Goal: Communication & Community: Answer question/provide support

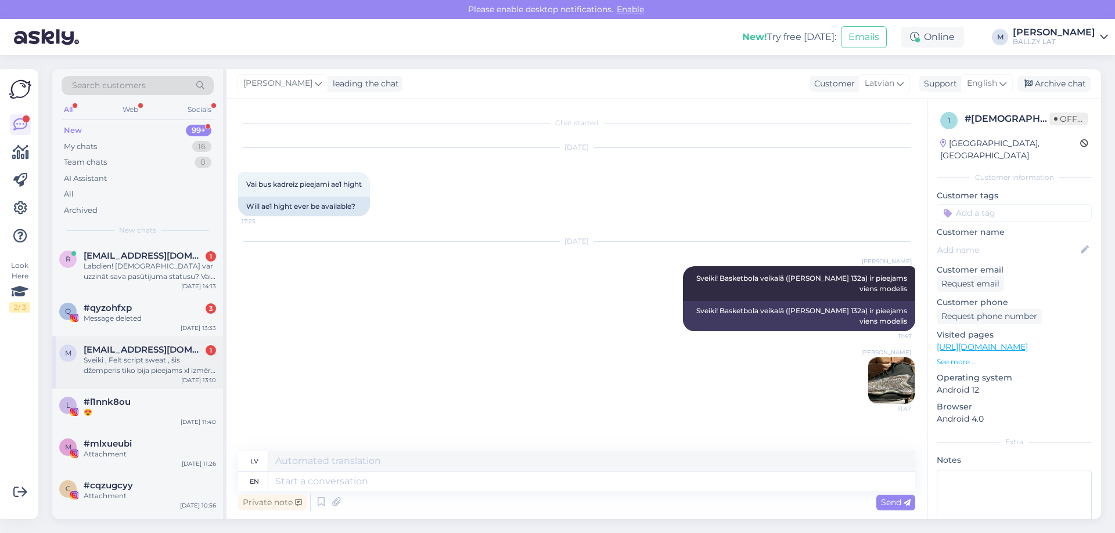
click at [145, 363] on div "Sveiki , Felt script sweat , šis džemperis tiko bija pieejams xl izmērā es jau …" at bounding box center [150, 365] width 132 height 21
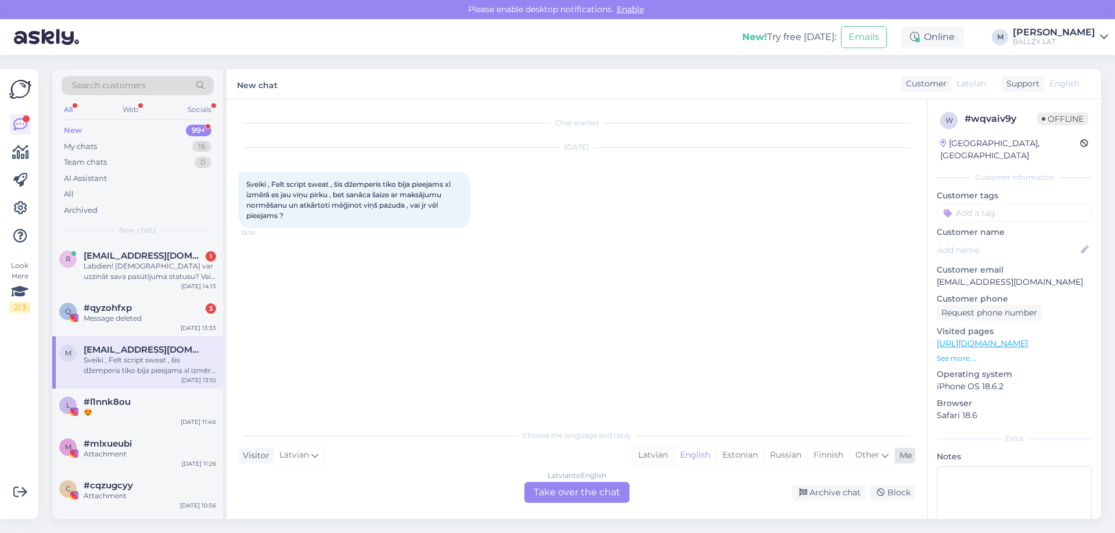
click at [646, 453] on div "Latvian" at bounding box center [652, 455] width 41 height 17
click at [586, 495] on div "Latvian to Latvian Take over the chat" at bounding box center [576, 492] width 105 height 21
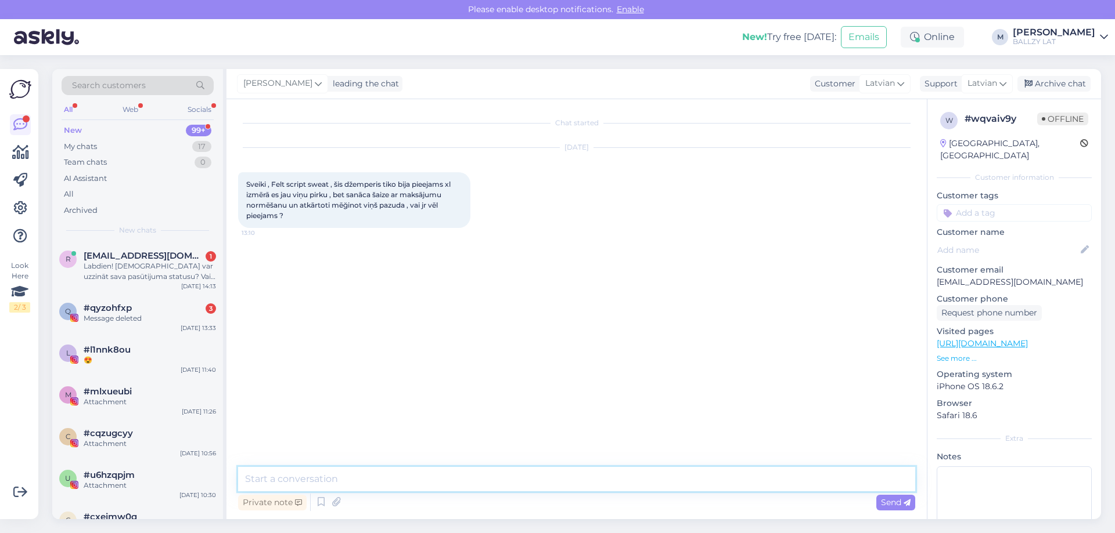
click at [460, 484] on textarea at bounding box center [576, 479] width 677 height 24
type textarea "Sveiki! Pēc 30minūtēm aptuveni vajadzētu parādīties atpakaļ stockā, ja maksājum…"
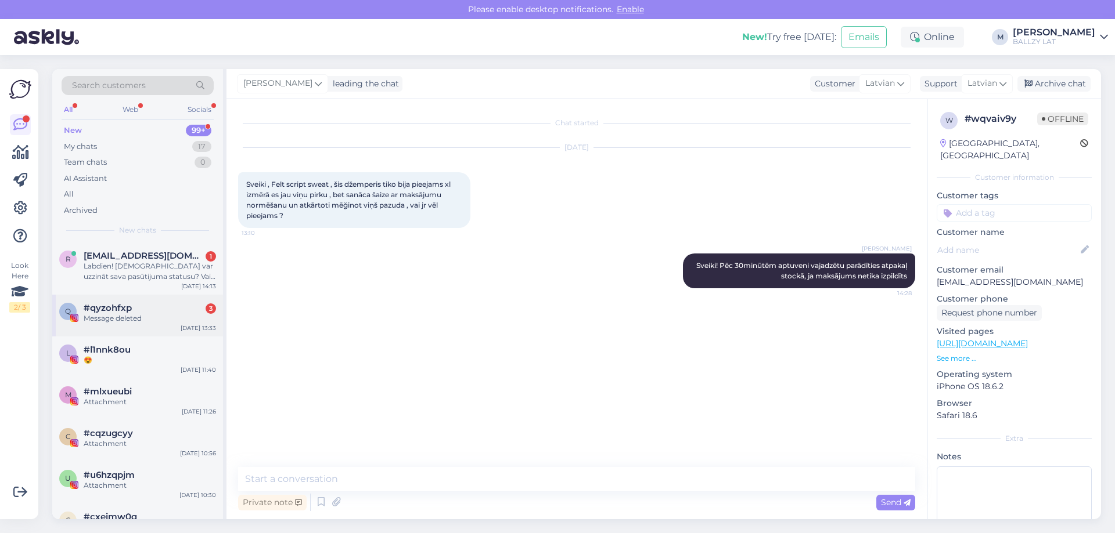
click at [122, 322] on div "Message deleted" at bounding box center [150, 318] width 132 height 10
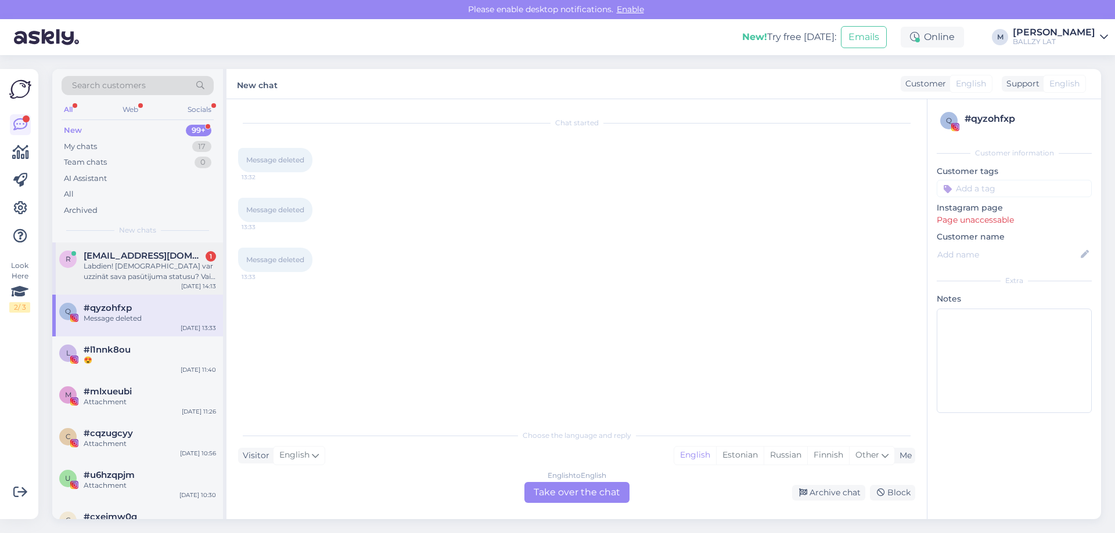
click at [145, 273] on div "Labdien! Kā var uzzināt sava pasūtijuma statusu? Vai ir izsūtīts, piemēram. Izs…" at bounding box center [150, 271] width 132 height 21
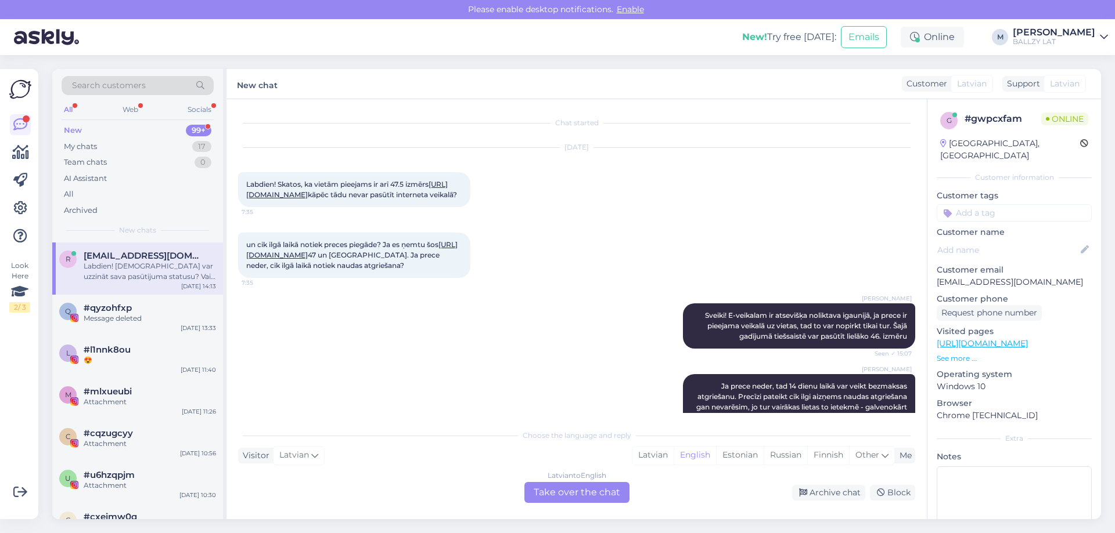
scroll to position [156, 0]
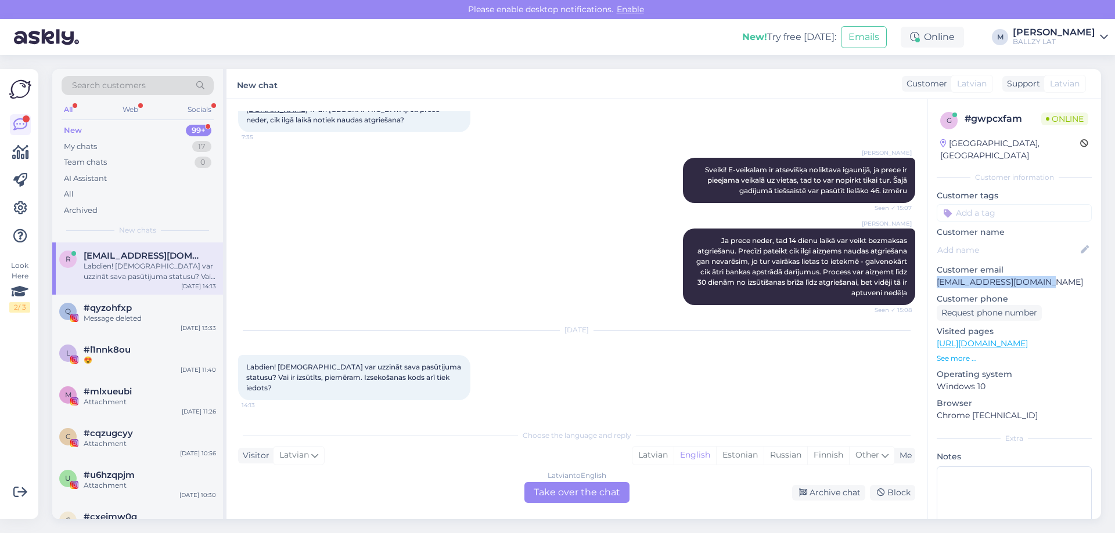
drag, startPoint x: 1040, startPoint y: 271, endPoint x: 935, endPoint y: 269, distance: 105.7
click at [935, 269] on div "g # gwpcxfam Online Latvia, Liepāja Customer information Customer tags Customer…" at bounding box center [1014, 343] width 174 height 489
copy p "renate_zarembo@inbox.lv"
click at [654, 457] on div "Latvian" at bounding box center [652, 455] width 41 height 17
click at [609, 489] on div "Latvian to Latvian Take over the chat" at bounding box center [576, 492] width 105 height 21
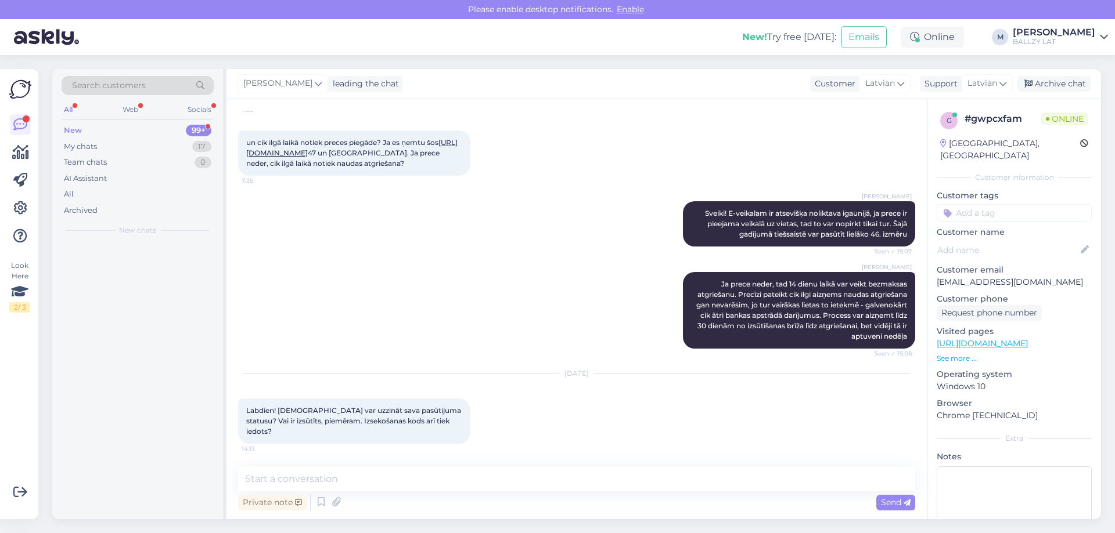
scroll to position [113, 0]
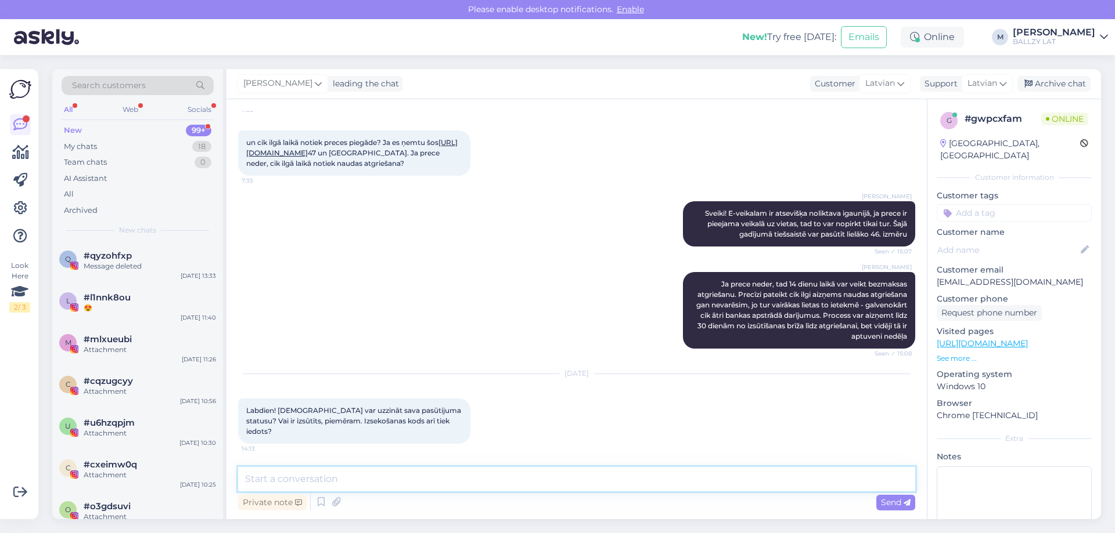
click at [424, 473] on textarea at bounding box center [576, 479] width 677 height 24
type textarea "Sveiki! Uz e-pastu atnāks izsekošanas links, kad tiks izsūtīts. Šobrīd vēl apst…"
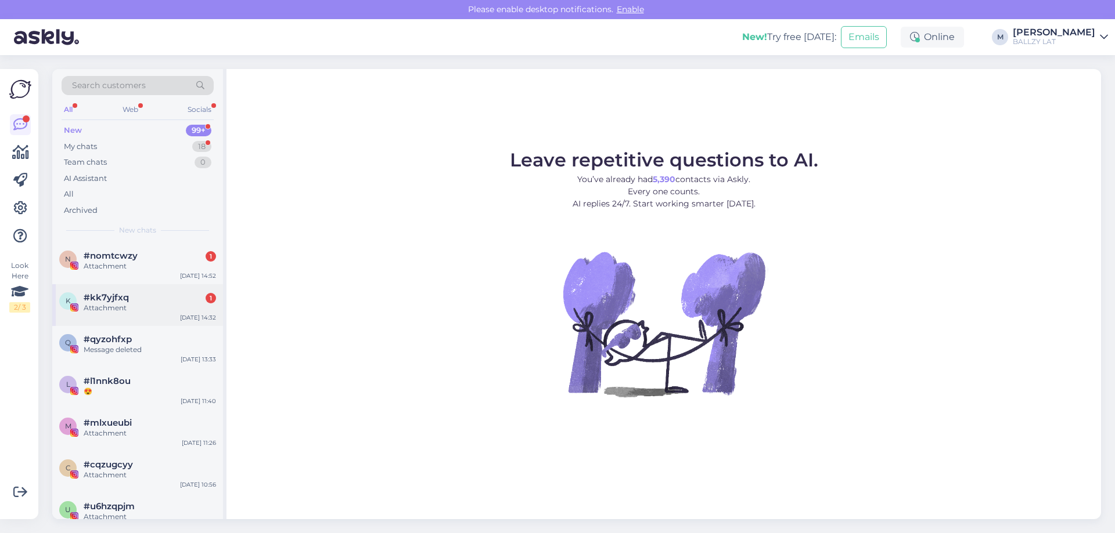
click at [123, 304] on div "Attachment" at bounding box center [150, 308] width 132 height 10
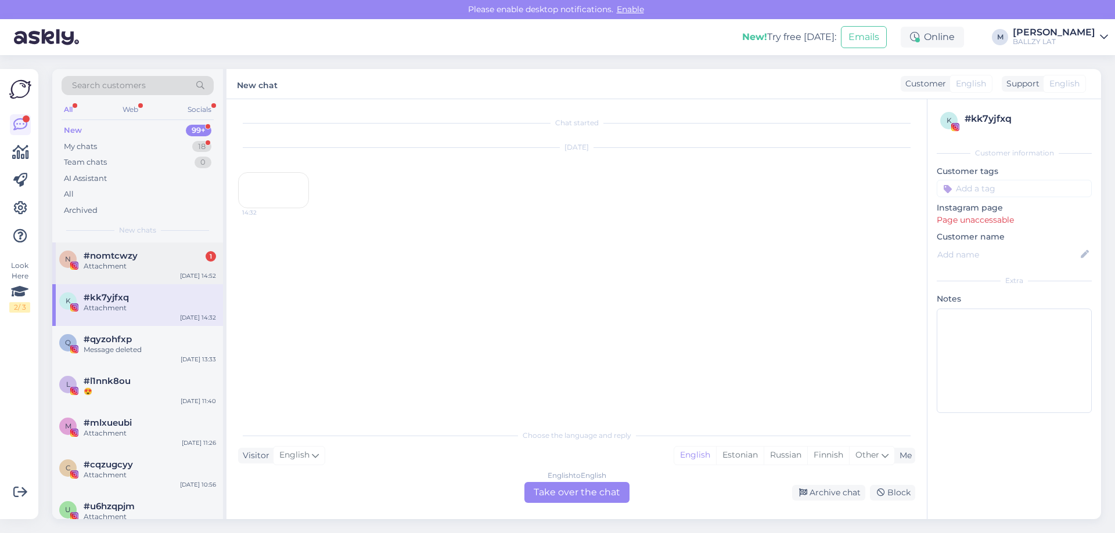
click at [156, 264] on div "Attachment" at bounding box center [150, 266] width 132 height 10
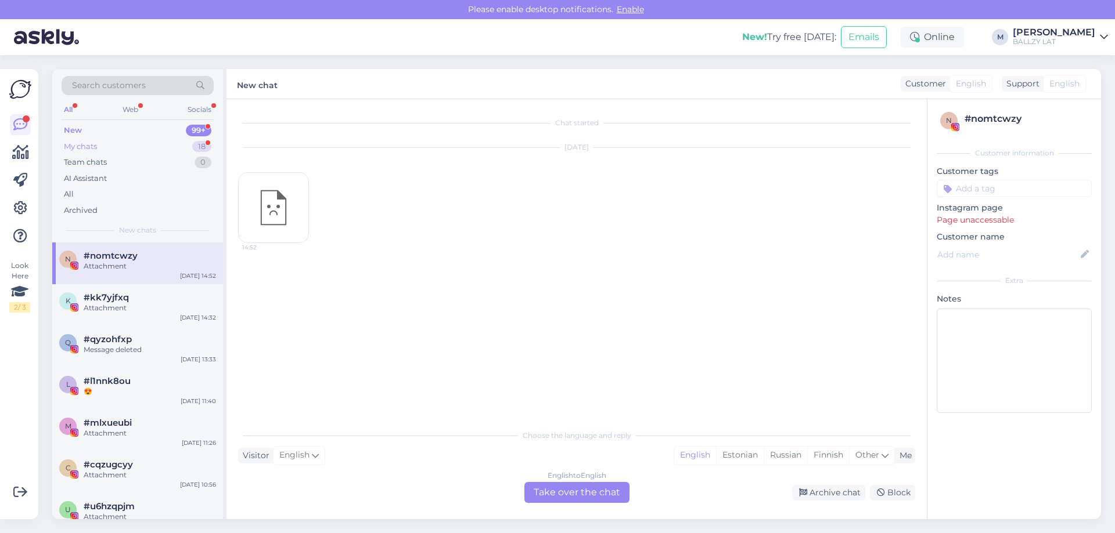
click at [122, 149] on div "My chats 18" at bounding box center [138, 147] width 152 height 16
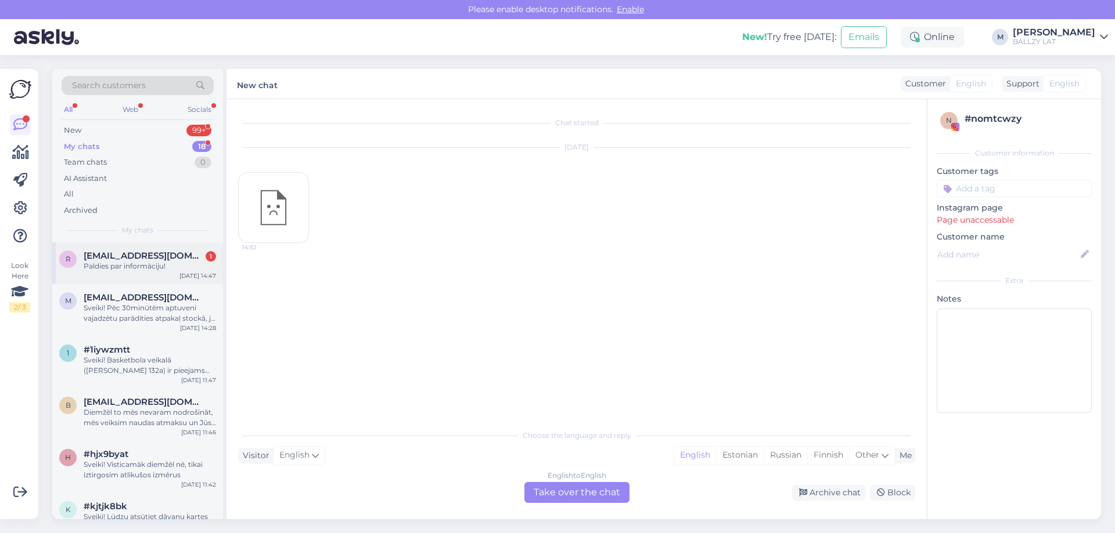
click at [152, 268] on div "Paldies par informāciju!" at bounding box center [150, 266] width 132 height 10
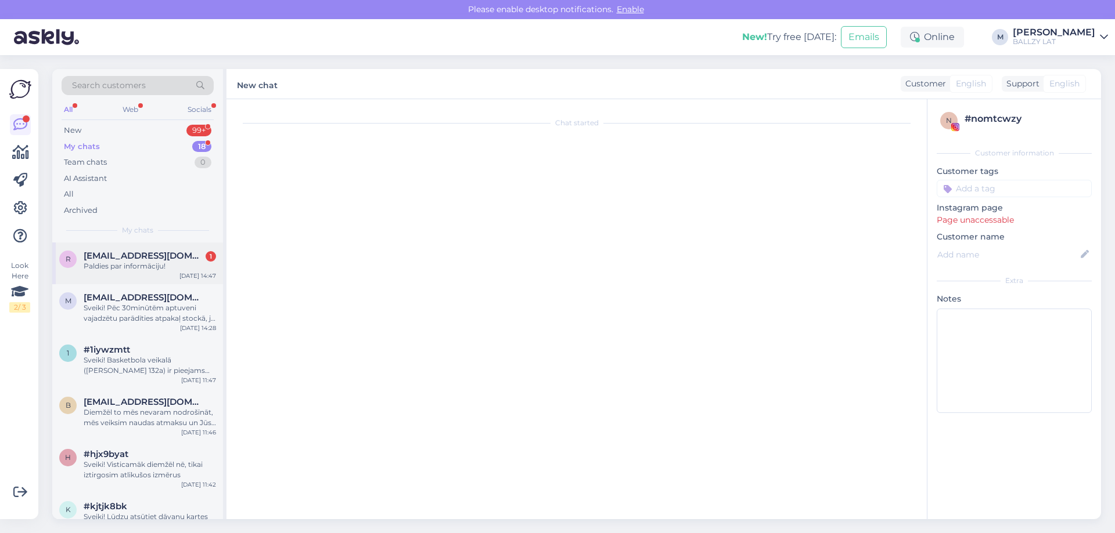
scroll to position [223, 0]
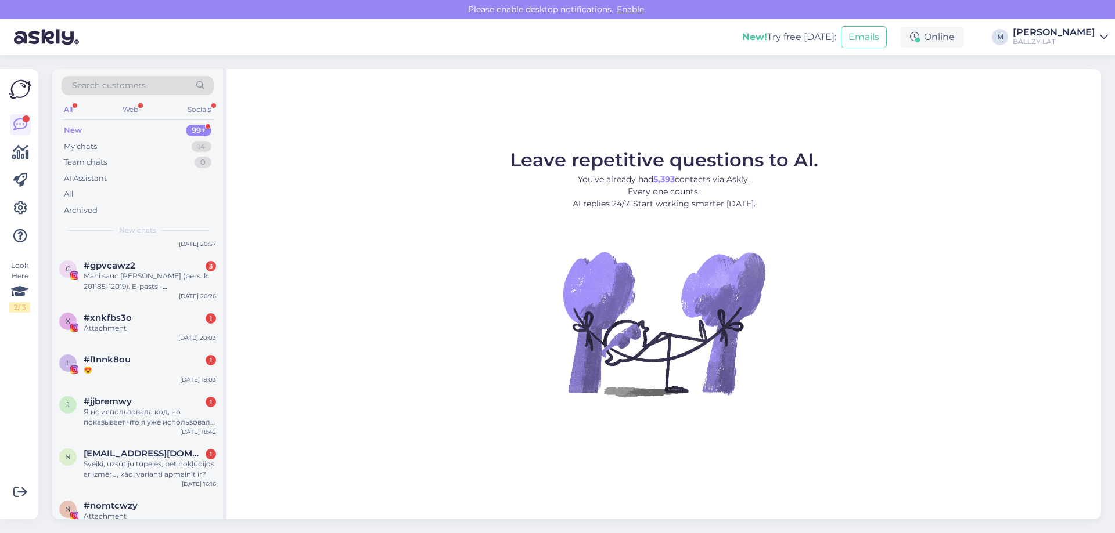
scroll to position [174, 0]
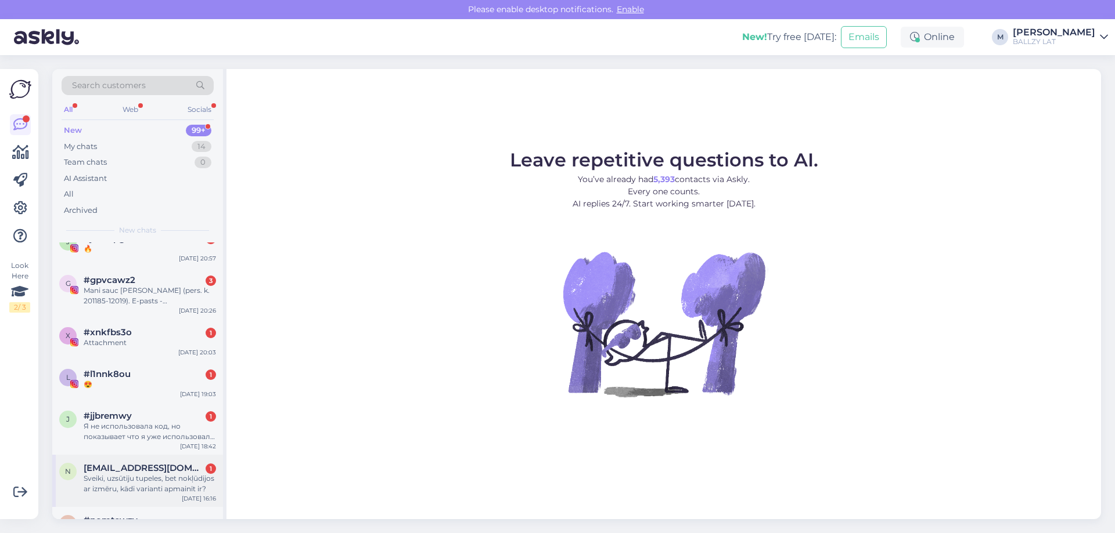
click at [136, 474] on div "Sveiki, uzsūtiju tupeles, bet nokļūdijos ar izmēru, kādi varianti apmainīt ir?" at bounding box center [150, 484] width 132 height 21
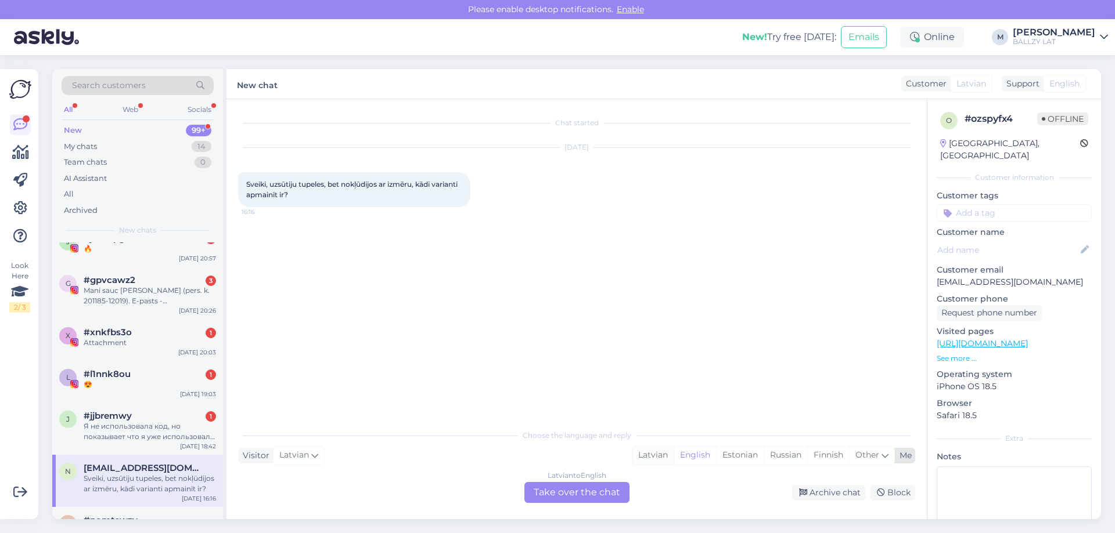
click at [662, 454] on div "Latvian" at bounding box center [652, 455] width 41 height 17
click at [554, 496] on div "Latvian to Latvian Take over the chat" at bounding box center [576, 492] width 105 height 21
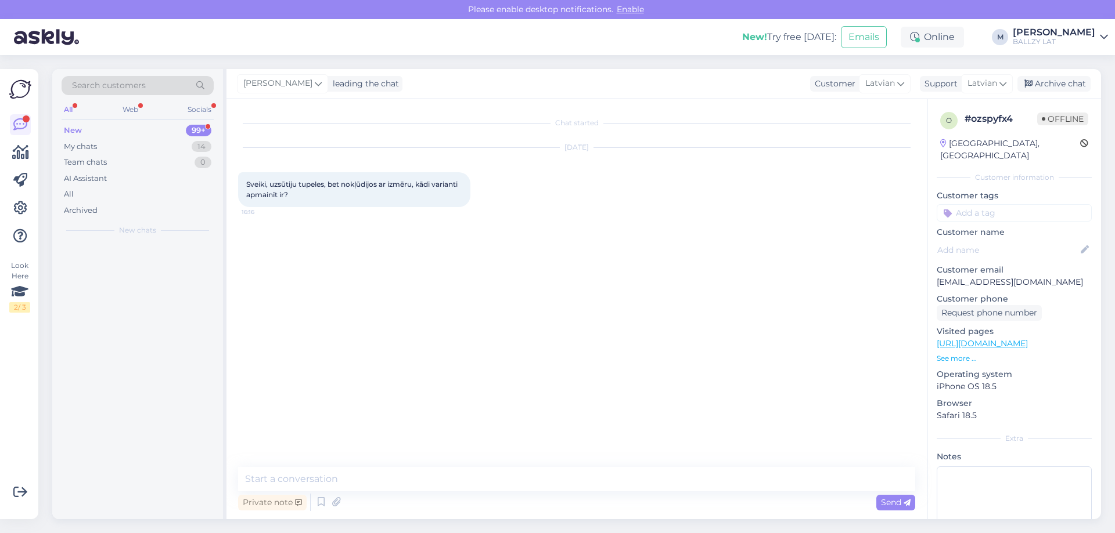
scroll to position [0, 0]
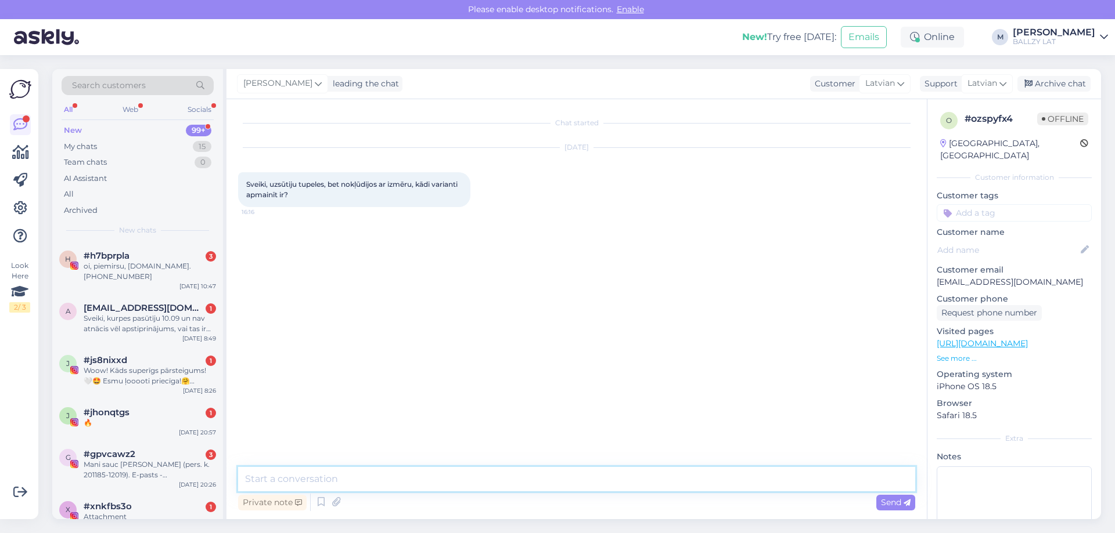
click at [505, 489] on textarea at bounding box center [576, 479] width 677 height 24
type textarea "Sveiki! Sūtiet atpakaļ, izmantojot atgriešanas kodiņu un pasūtiet vietā vēlamo …"
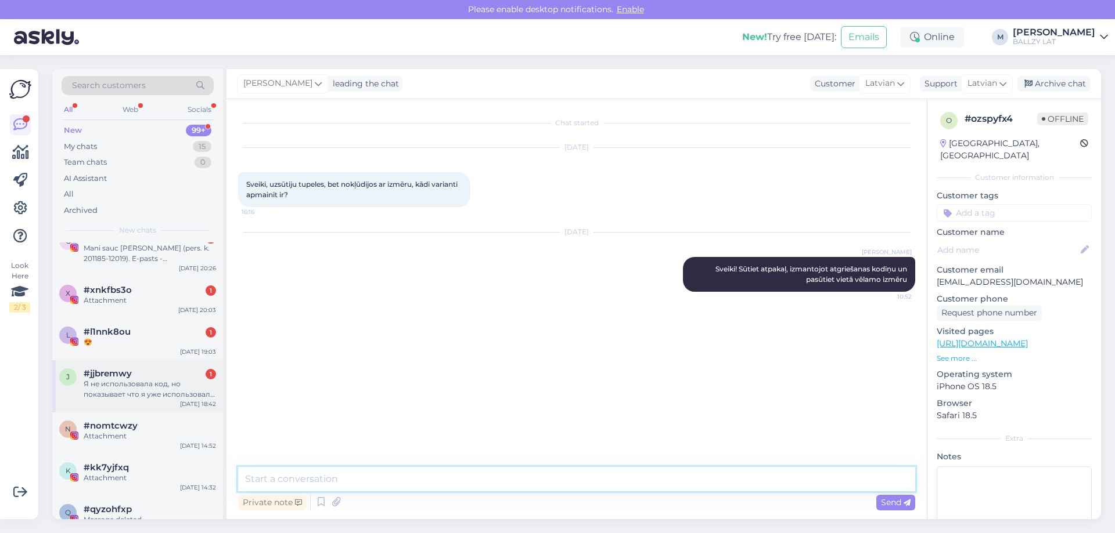
scroll to position [232, 0]
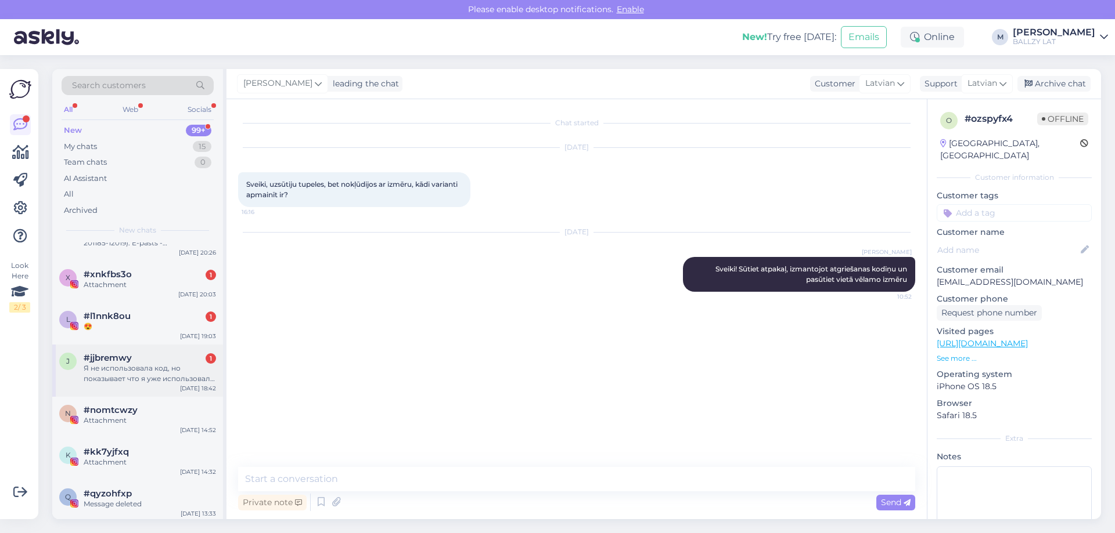
click at [145, 363] on div "Я не использовала код, но показывает что я уже использовала , но я даже не купи…" at bounding box center [150, 373] width 132 height 21
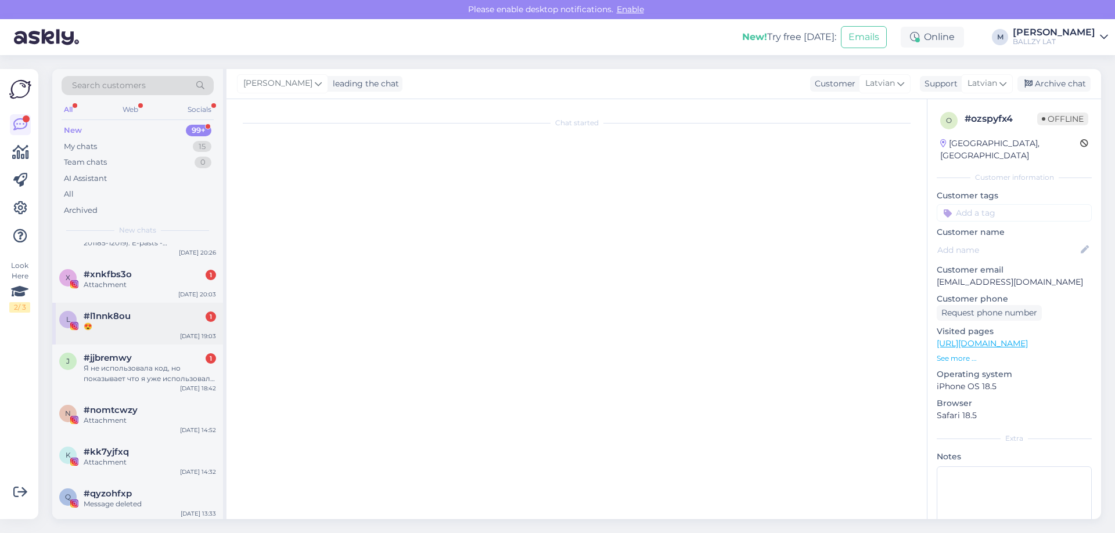
click at [139, 322] on div "😍" at bounding box center [150, 327] width 132 height 10
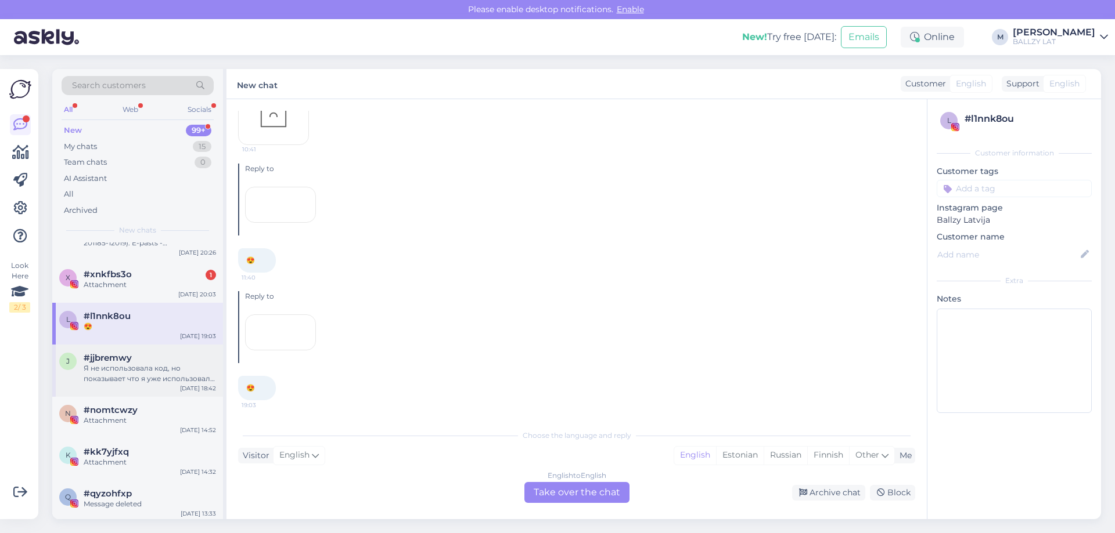
scroll to position [243, 0]
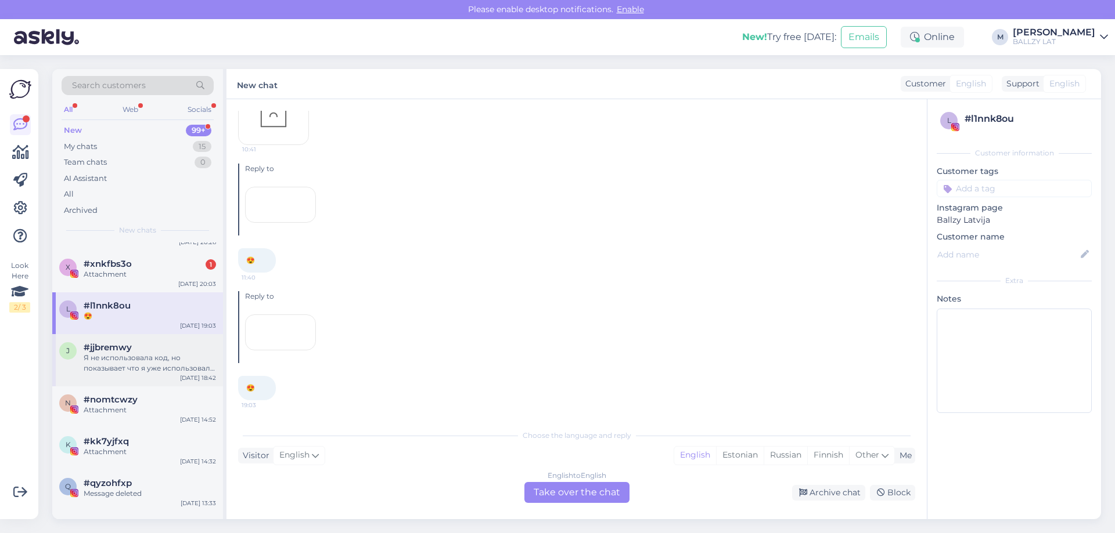
click at [121, 360] on div "Я не использовала код, но показывает что я уже использовала , но я даже не купи…" at bounding box center [150, 363] width 132 height 21
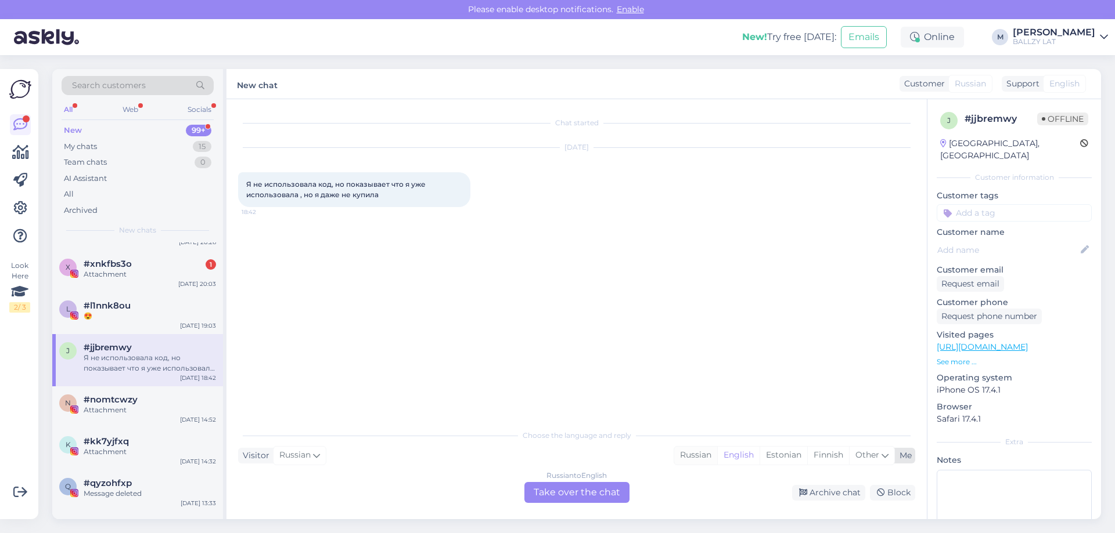
click at [692, 451] on div "Russian" at bounding box center [695, 455] width 43 height 17
click at [588, 488] on div "Russian to Russian Take over the chat" at bounding box center [576, 492] width 105 height 21
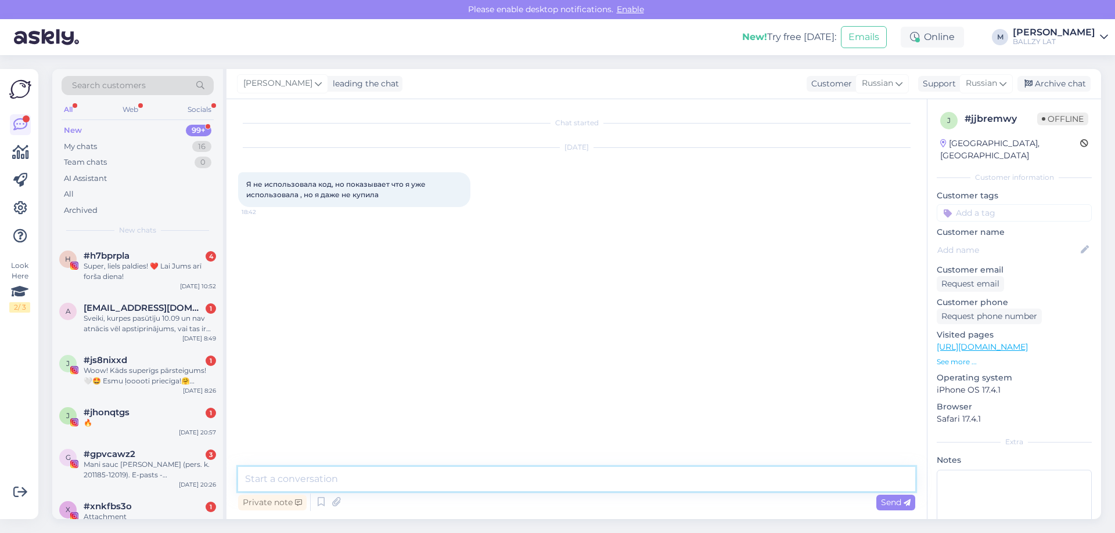
click at [438, 475] on textarea at bounding box center [576, 479] width 677 height 24
type textarea "Sveiki! Par kādu kodu iet runa?"
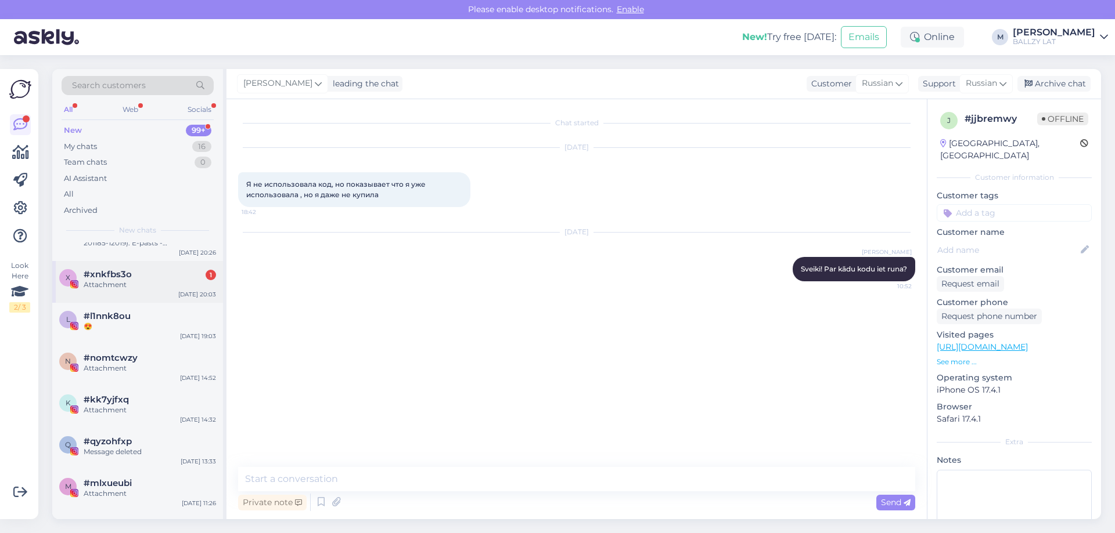
click at [149, 280] on div "Attachment" at bounding box center [150, 285] width 132 height 10
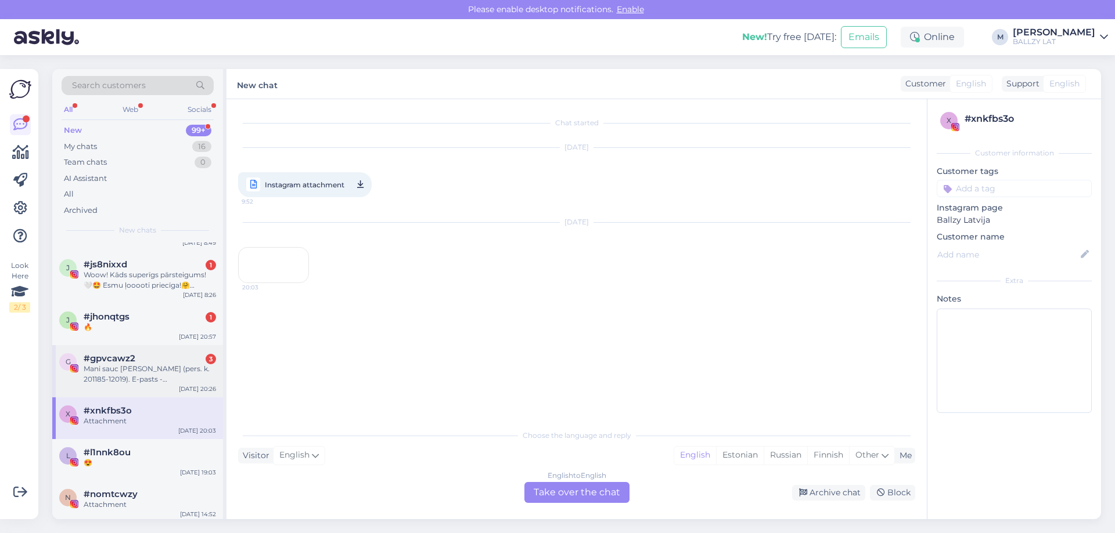
scroll to position [58, 0]
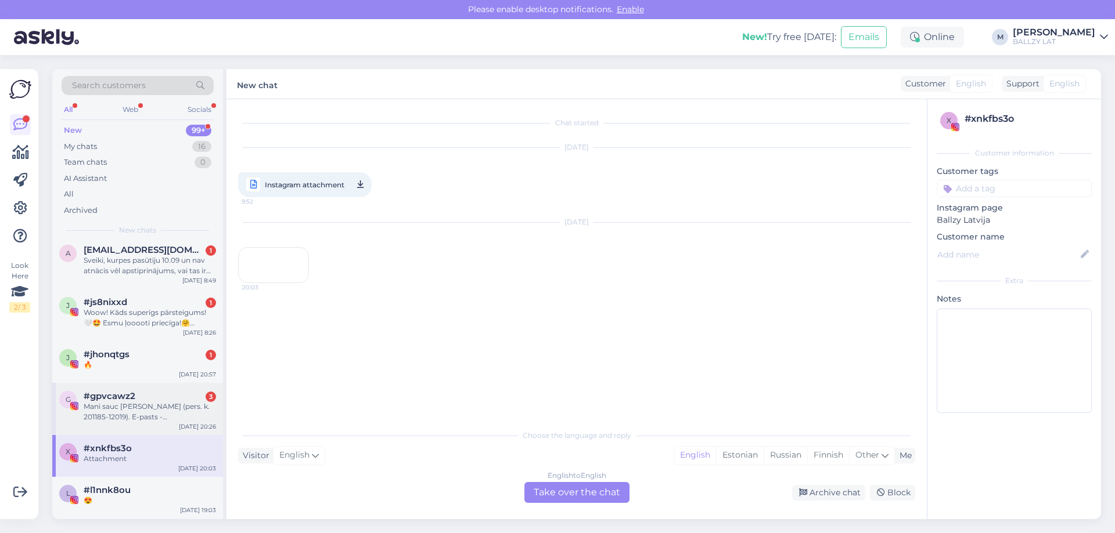
click at [149, 401] on div "#gpvcawz2 3" at bounding box center [150, 396] width 132 height 10
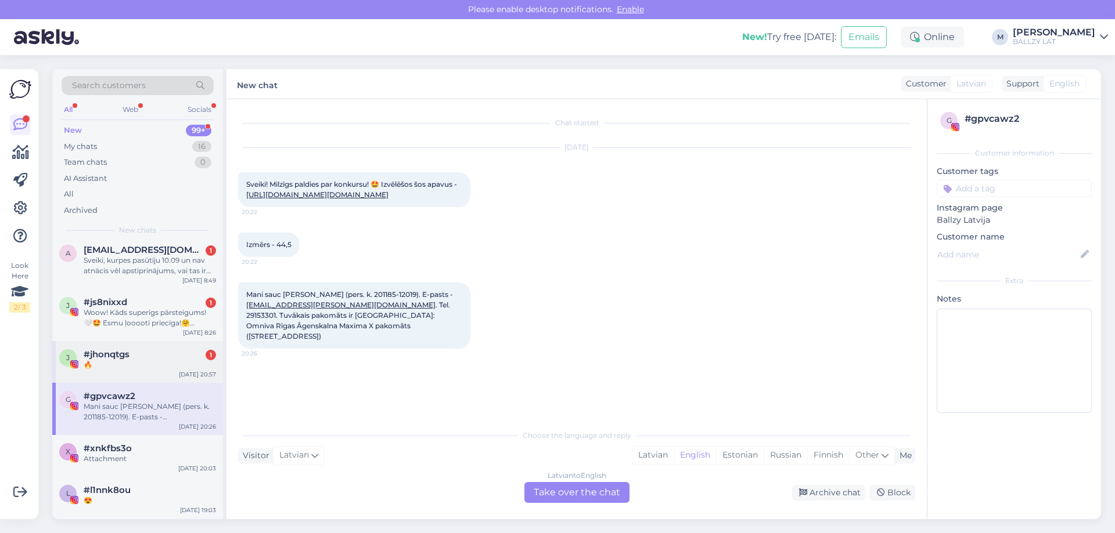
scroll to position [42, 0]
click at [153, 365] on div "🔥" at bounding box center [150, 365] width 132 height 10
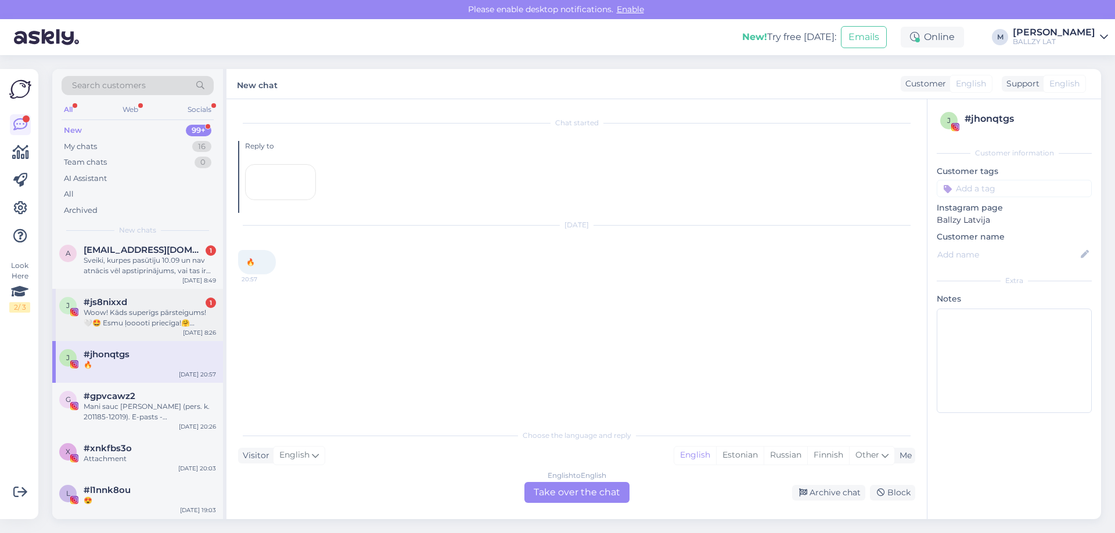
click at [153, 318] on div "Woow! Kāds superīgs pārsteigums! 🤍🤩 Esmu ļooooti priecīga!🤗 Tuvāko dienu laikā …" at bounding box center [150, 318] width 132 height 21
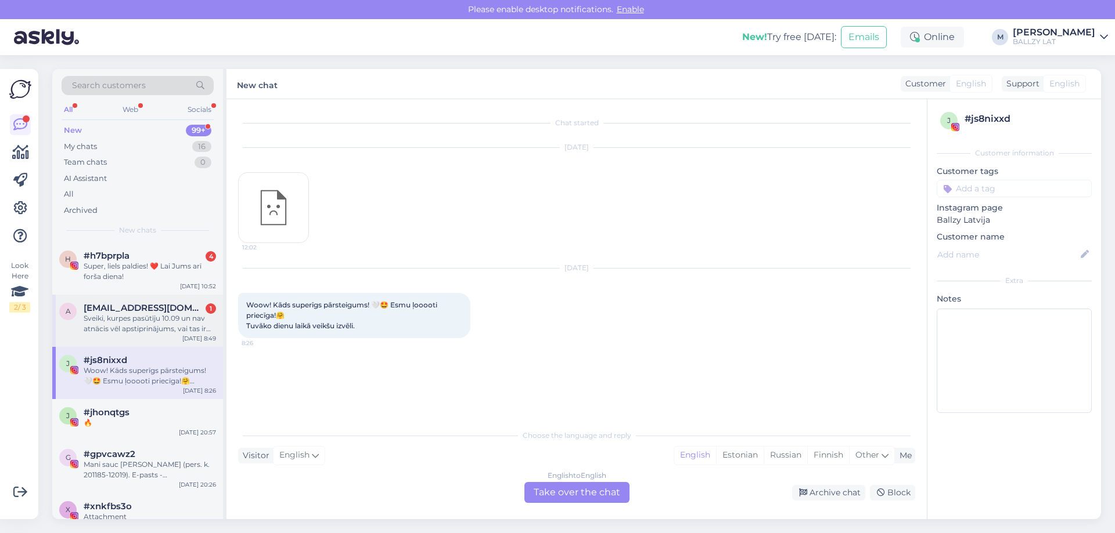
click at [142, 323] on div "Sveiki, kurpes pasūtīju 10.09 un nav atnācis vēl apstiprinājums, vai tas ir nor…" at bounding box center [150, 323] width 132 height 21
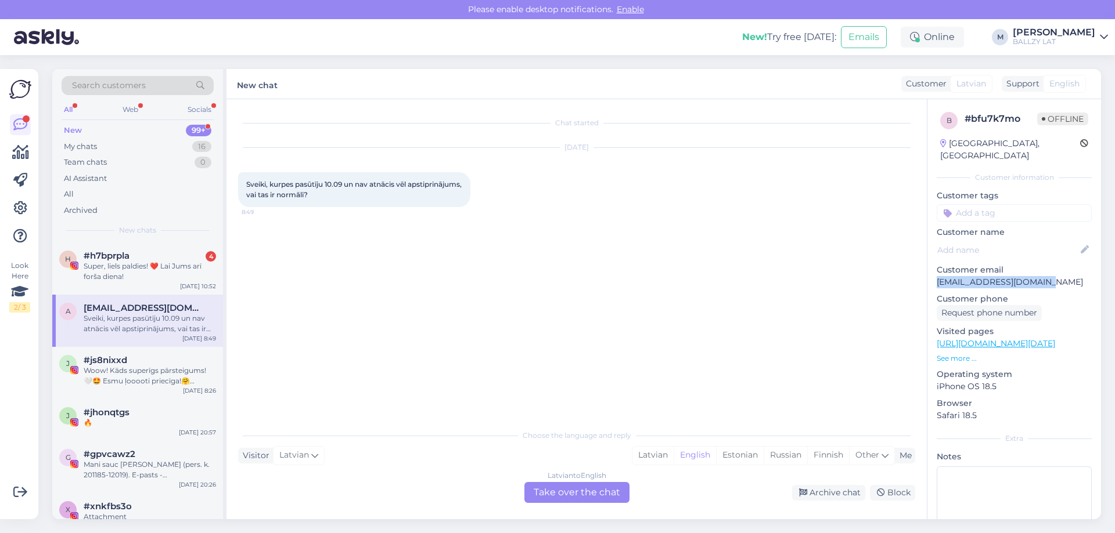
drag, startPoint x: 1045, startPoint y: 269, endPoint x: 930, endPoint y: 270, distance: 114.9
click at [930, 270] on div "b # bfu7k7mo Offline Latvia, Riga Customer information Customer tags Customer n…" at bounding box center [1014, 343] width 174 height 489
copy p "annijaaannija@gmail.com"
click at [659, 450] on div "Latvian" at bounding box center [652, 455] width 41 height 17
click at [599, 495] on div "Latvian to Latvian Take over the chat" at bounding box center [576, 492] width 105 height 21
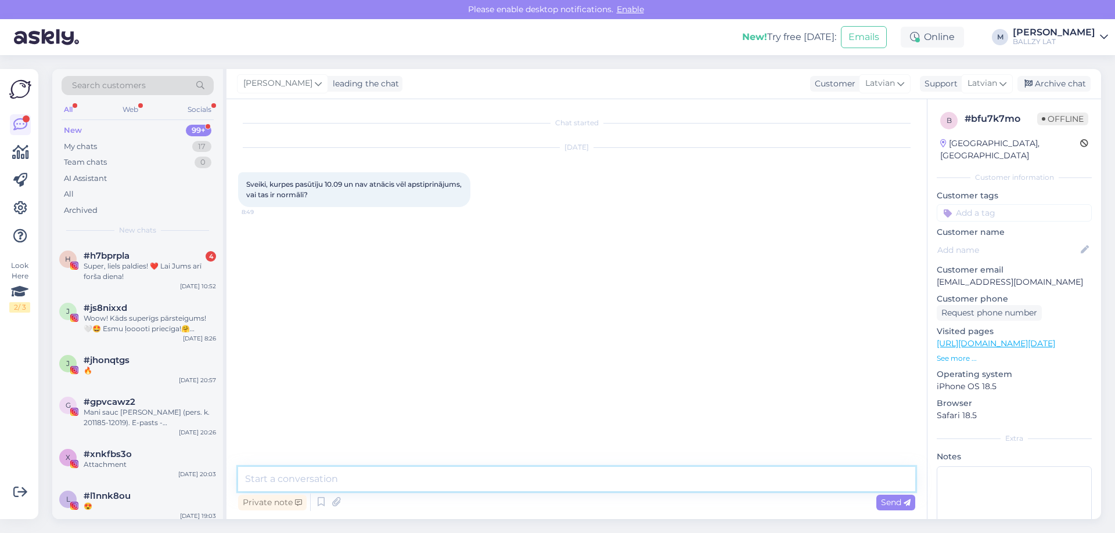
click at [486, 491] on textarea at bounding box center [576, 479] width 677 height 24
paste textarea "CC845967983EE"
type textarea "Sveiki! Mums mājaslapai šobrīd ir nelielas tehniskas ķibeles. Uz Jūsu e-pastu i…"
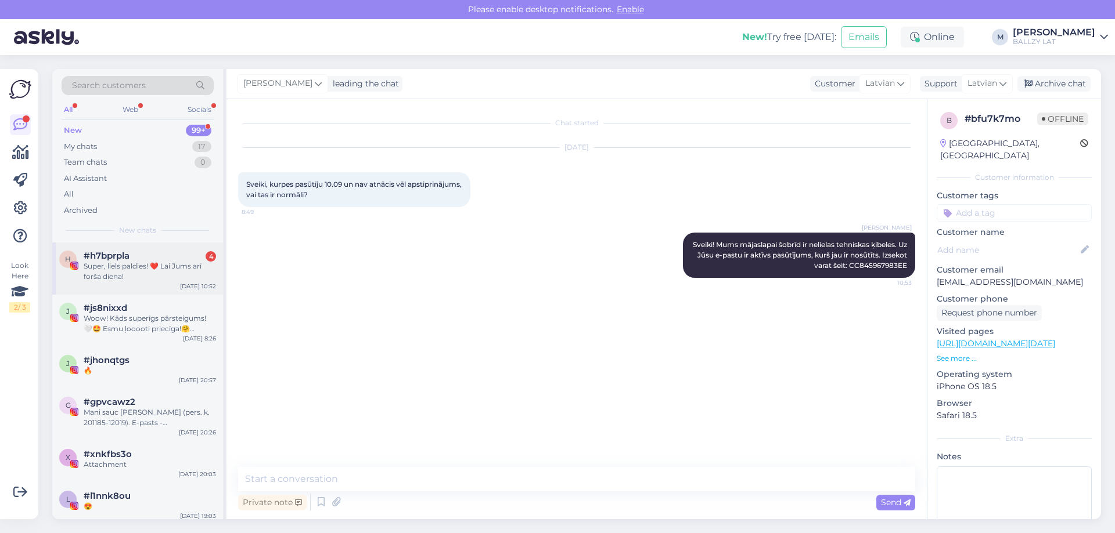
click at [156, 272] on div "Super, liels paldies! ❤️ Lai Jums arī forša diena!" at bounding box center [150, 271] width 132 height 21
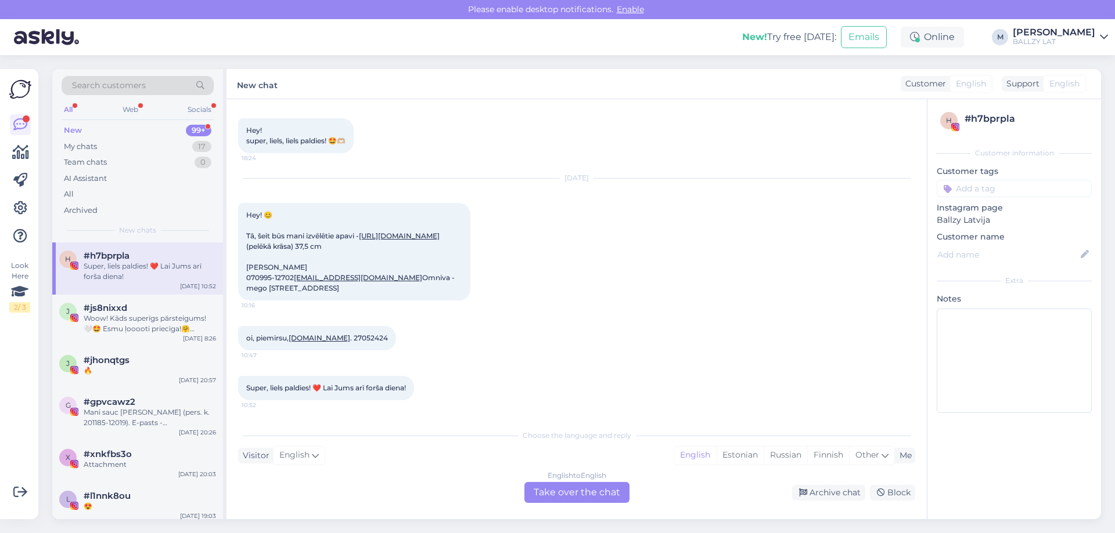
scroll to position [196, 0]
